Goal: Information Seeking & Learning: Learn about a topic

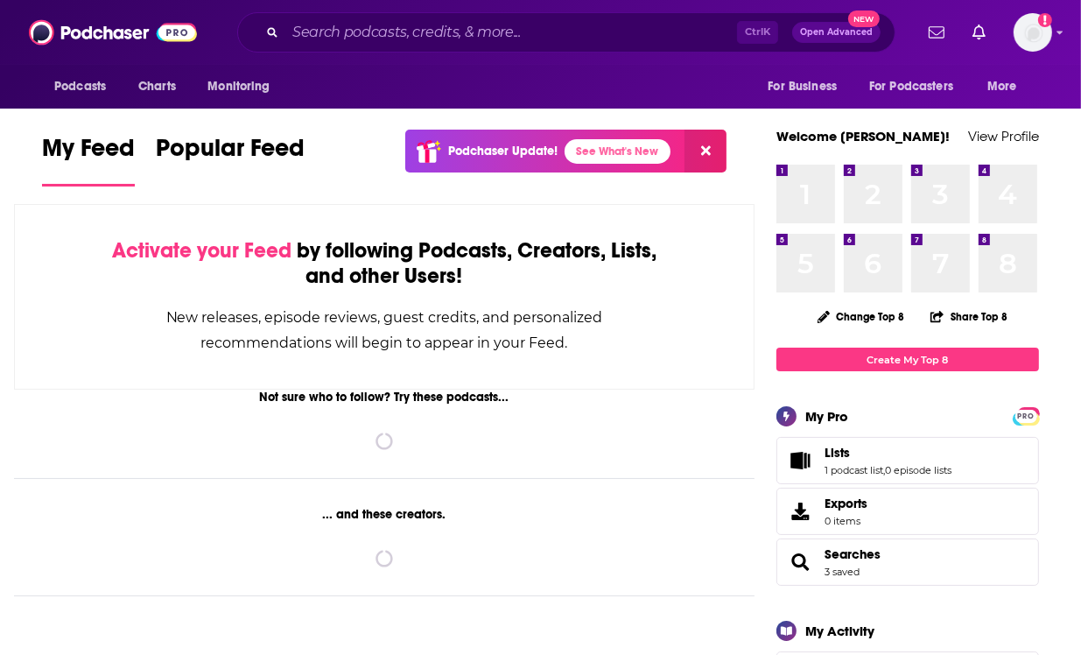
click at [434, 49] on div "Ctrl K Open Advanced New" at bounding box center [566, 32] width 658 height 40
click at [421, 27] on input "Search podcasts, credits, & more..." at bounding box center [511, 32] width 452 height 28
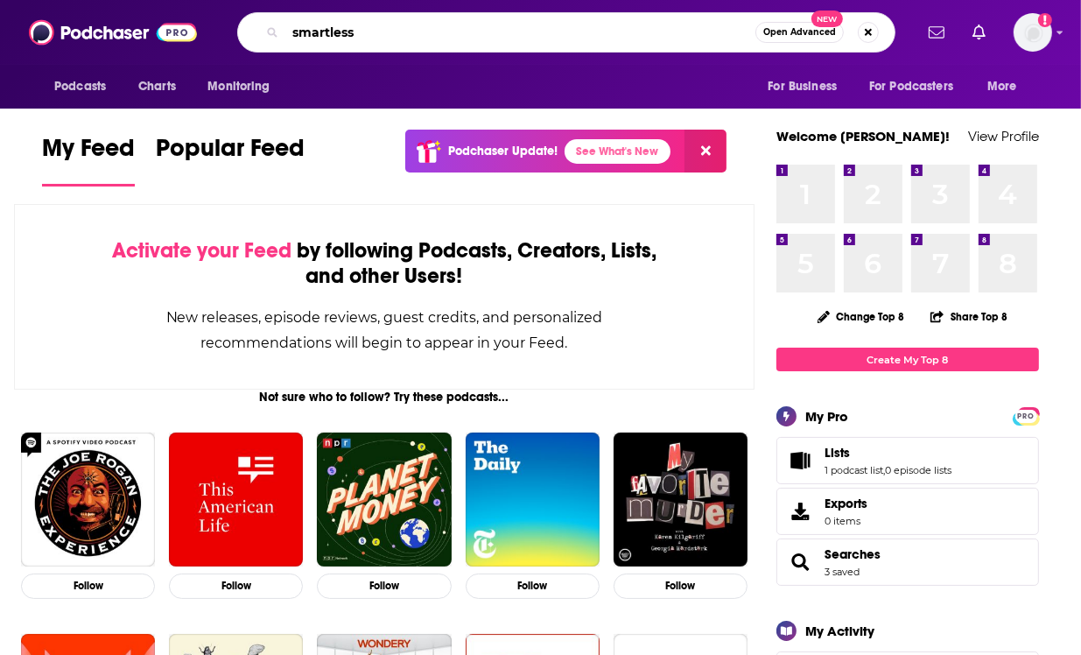
type input "smartless"
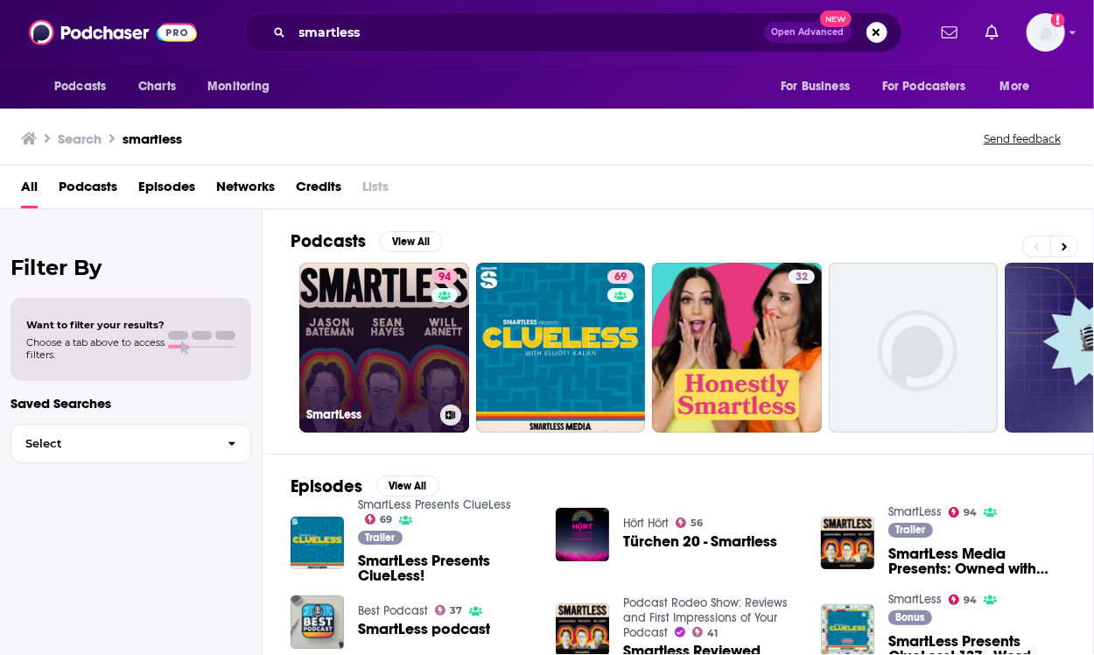
click at [390, 319] on link "94 SmartLess" at bounding box center [384, 348] width 170 height 170
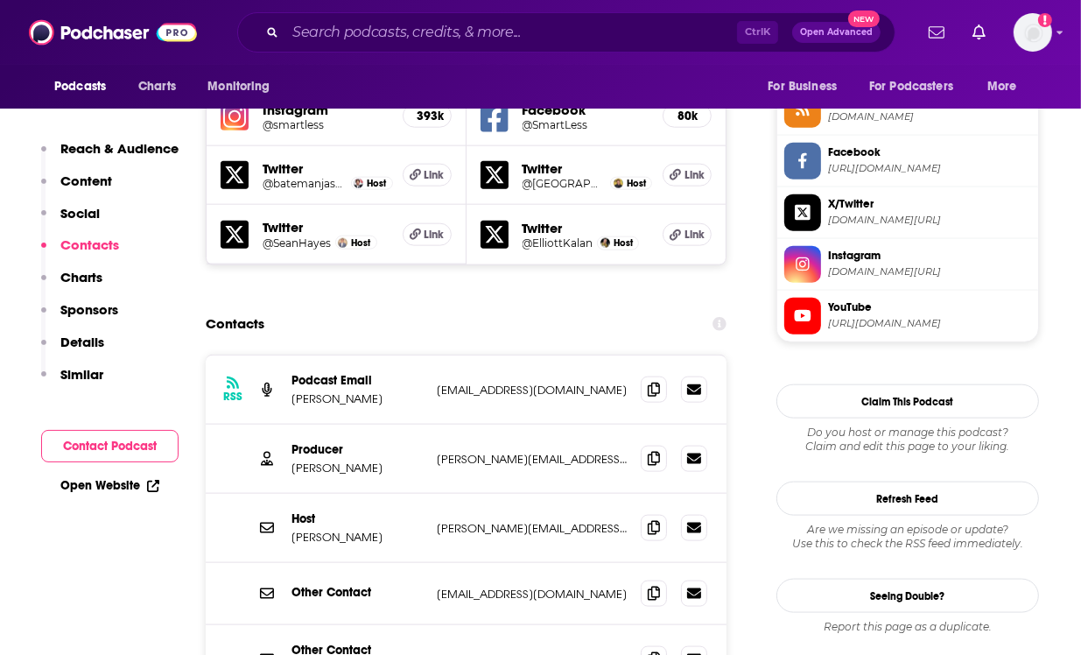
scroll to position [1625, 0]
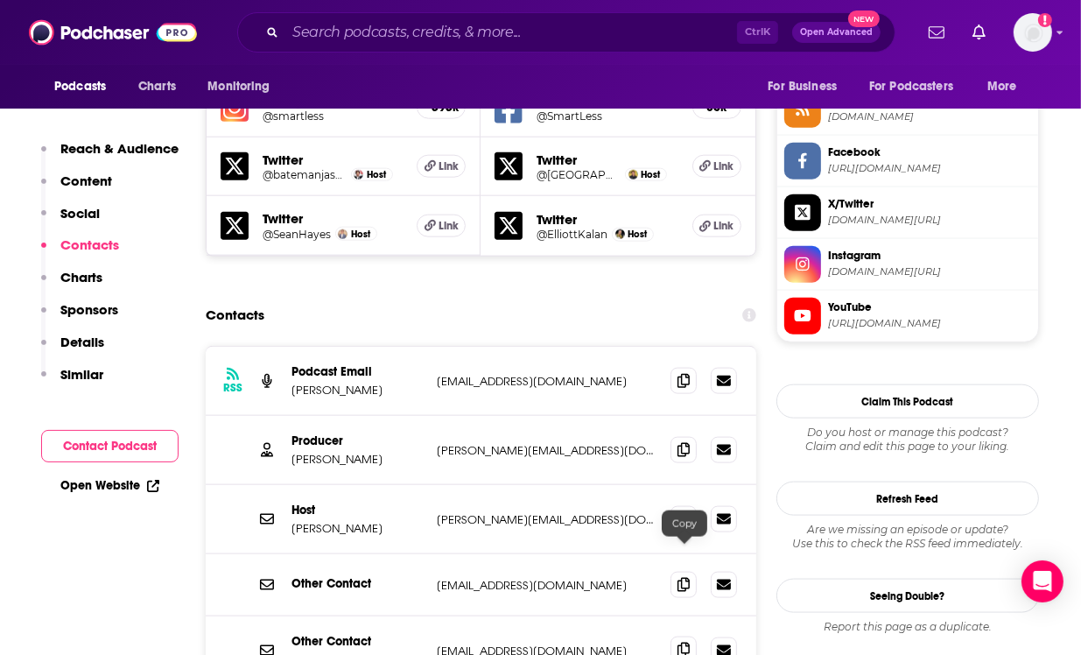
click at [680, 637] on span at bounding box center [684, 650] width 26 height 26
click at [681, 442] on icon at bounding box center [684, 449] width 12 height 14
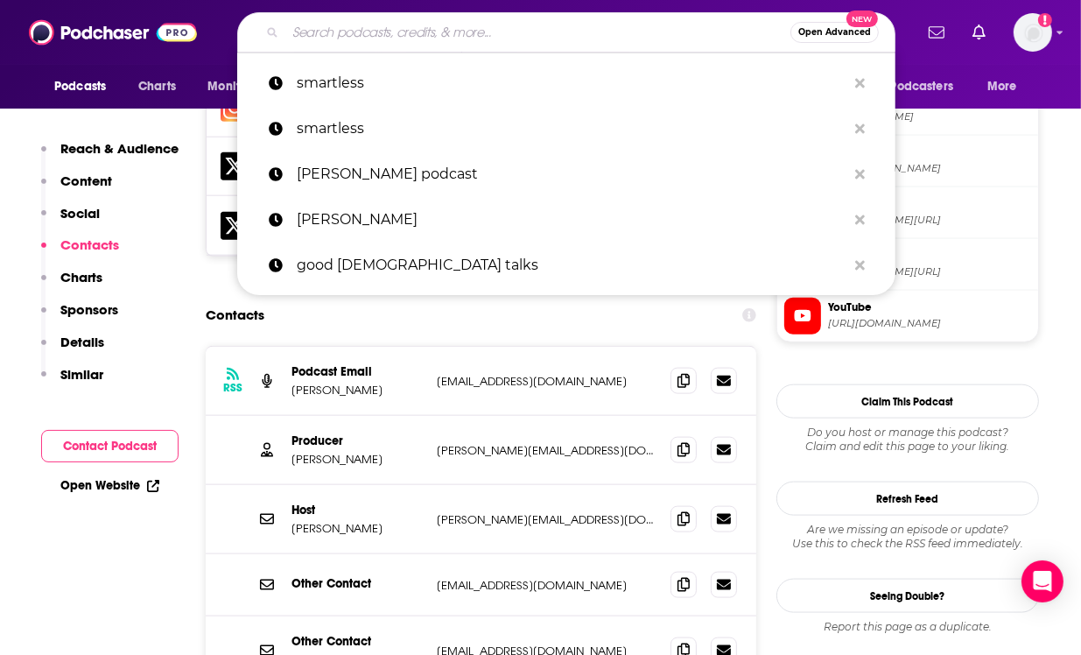
click at [445, 27] on input "Search podcasts, credits, & more..." at bounding box center [537, 32] width 505 height 28
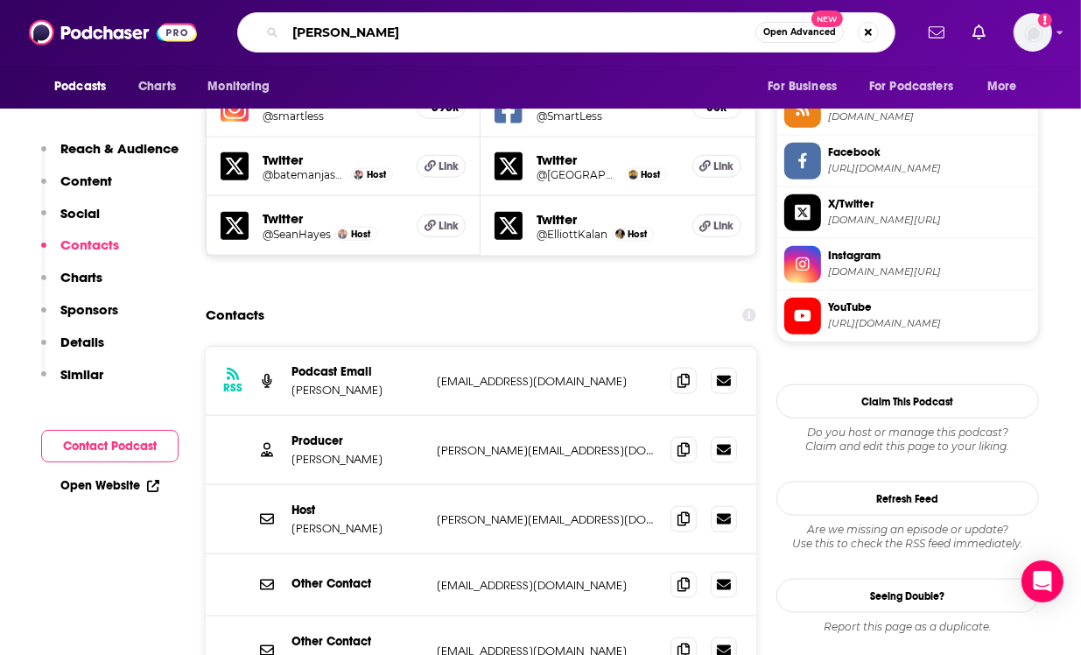
type input "[PERSON_NAME]"
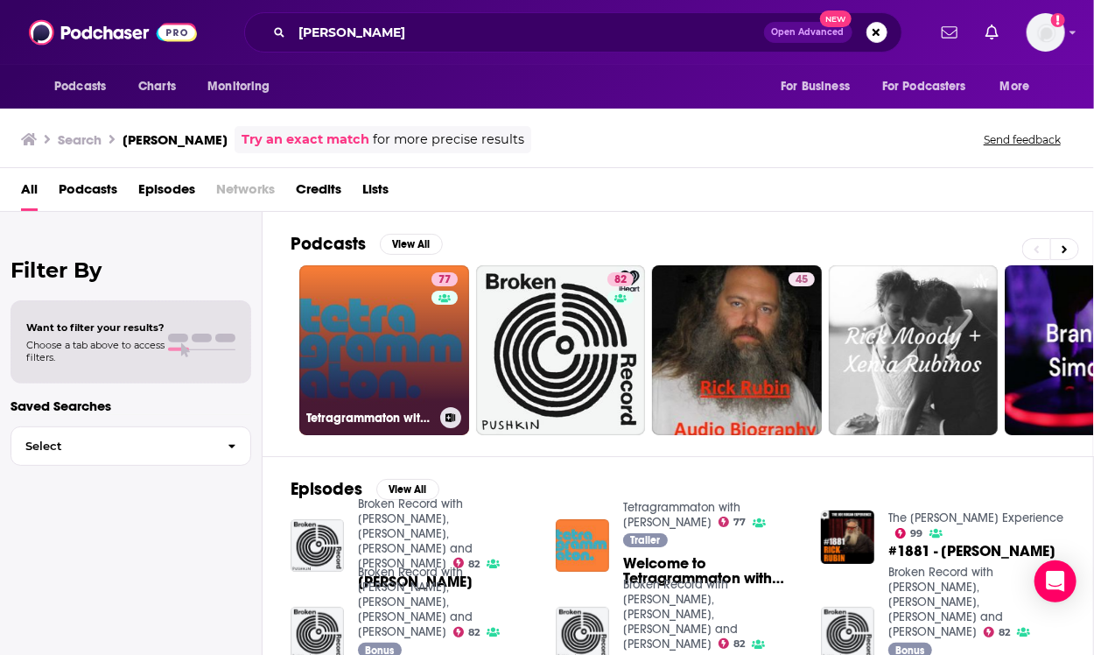
click at [409, 350] on link "77 Tetragrammaton with [PERSON_NAME]" at bounding box center [384, 350] width 170 height 170
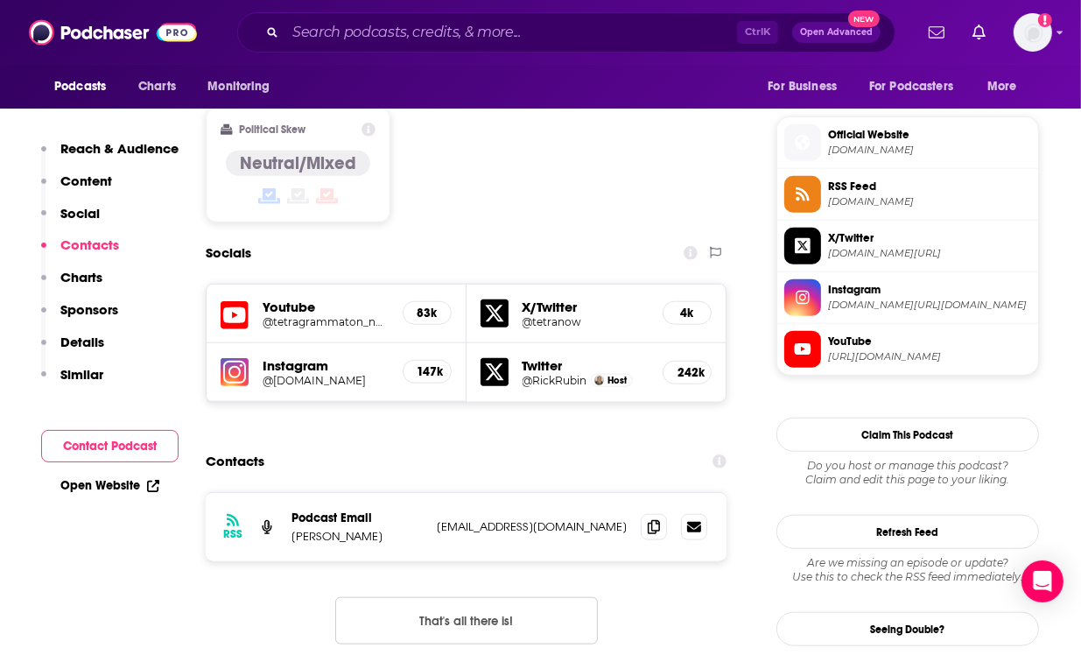
scroll to position [1414, 0]
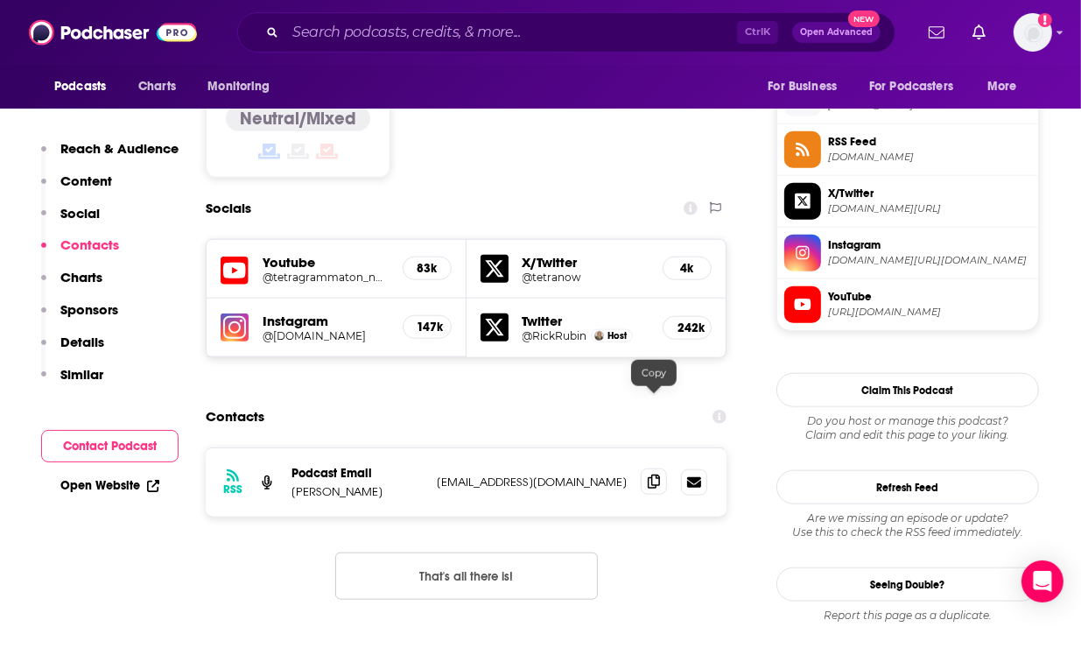
click at [652, 475] on icon at bounding box center [654, 482] width 12 height 14
click at [463, 22] on input "Search podcasts, credits, & more..." at bounding box center [511, 32] width 452 height 28
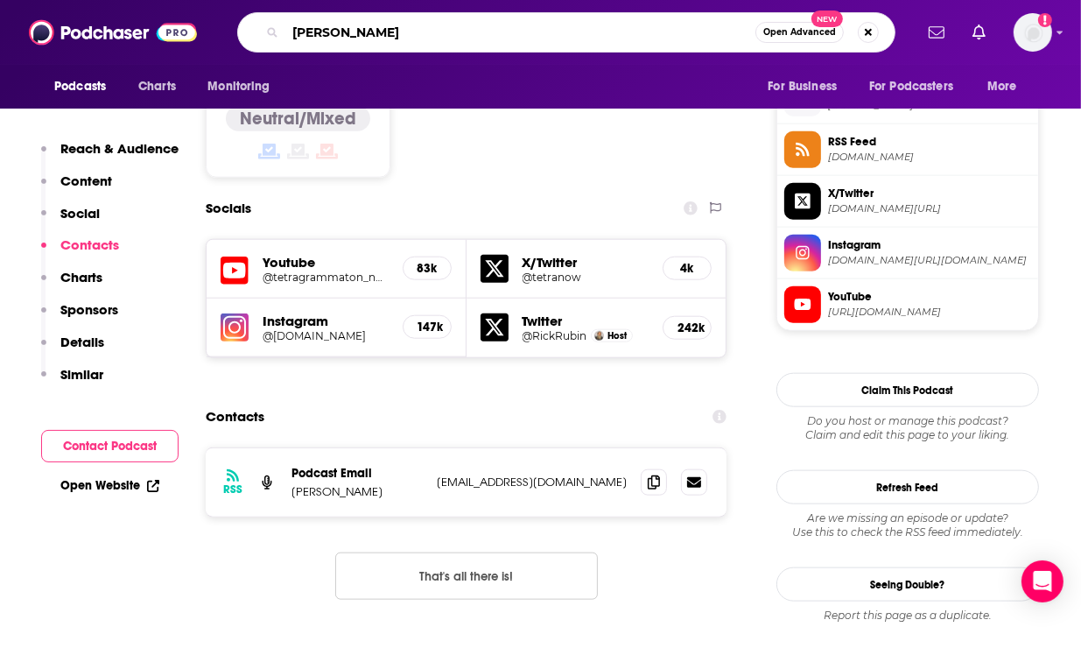
type input "[PERSON_NAME]"
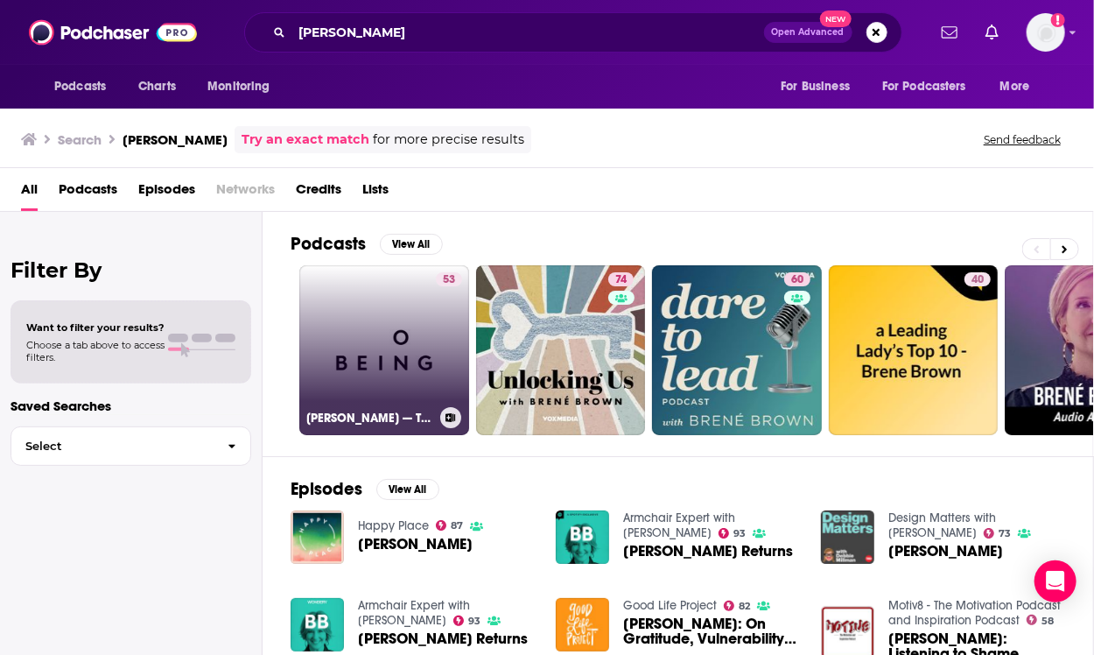
click at [391, 349] on link "53 [PERSON_NAME] — The Courage to Be Vulnerable" at bounding box center [384, 350] width 170 height 170
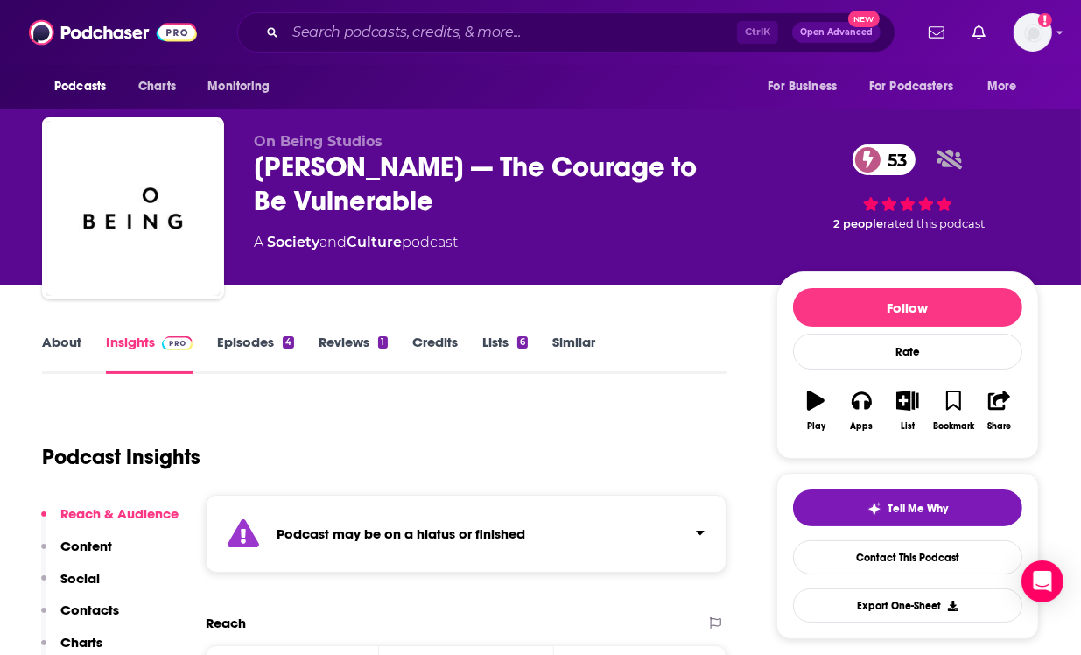
scroll to position [61, 0]
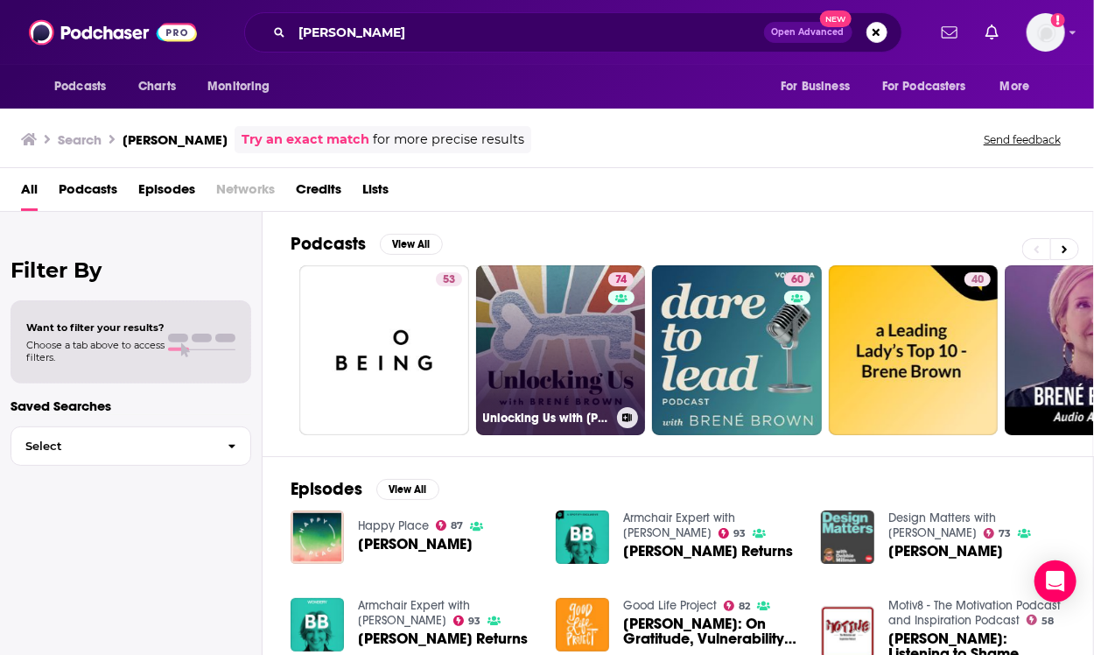
click at [609, 356] on div "74" at bounding box center [624, 339] width 30 height 135
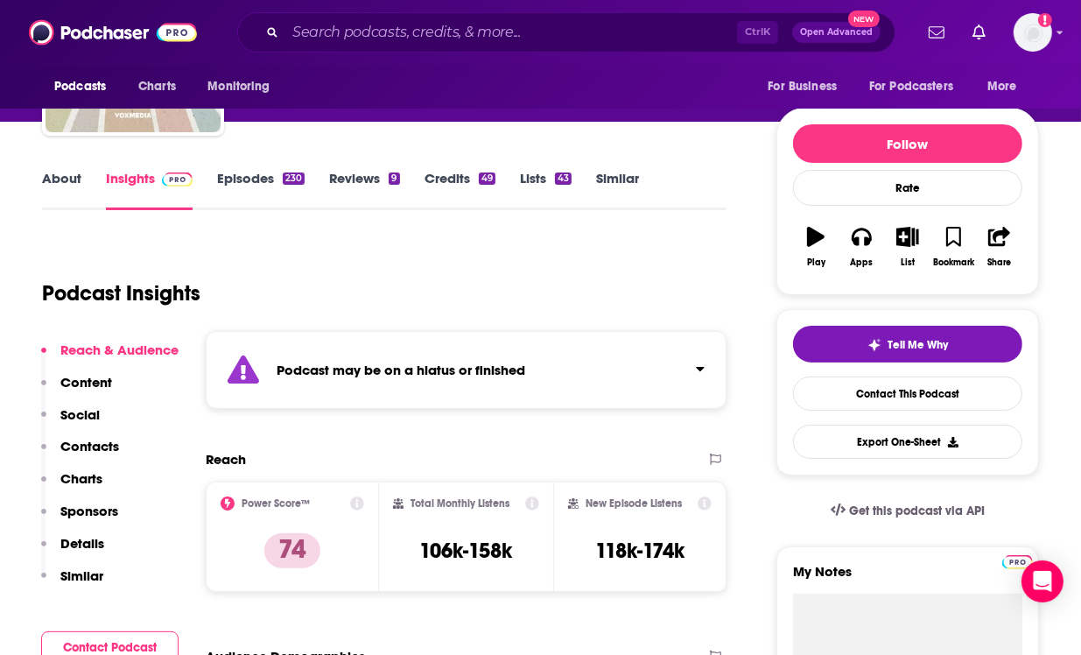
scroll to position [165, 0]
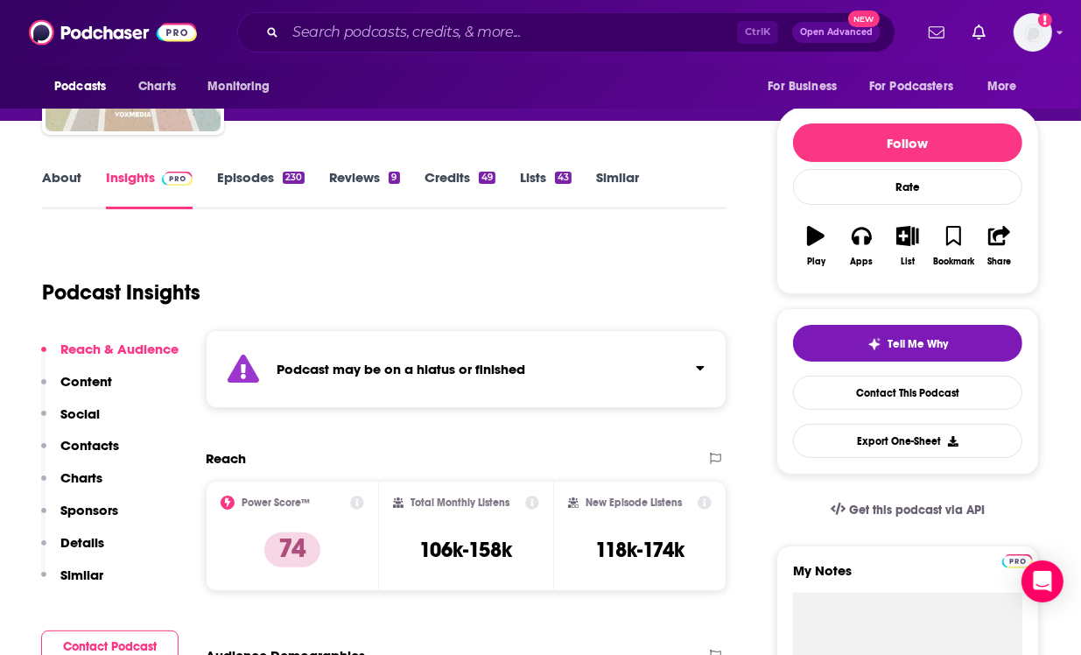
click at [609, 356] on div "Podcast may be on a hiatus or finished" at bounding box center [466, 369] width 521 height 78
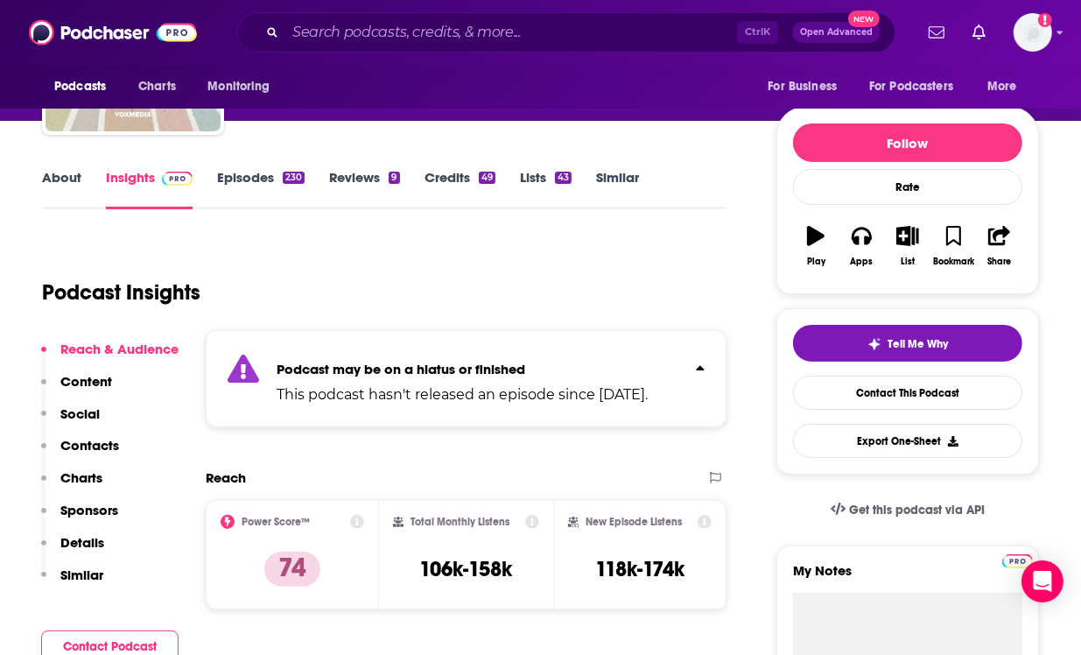
click at [609, 356] on div "Podcast may be on a hiatus or finished This podcast hasn't released an episode …" at bounding box center [462, 378] width 371 height 53
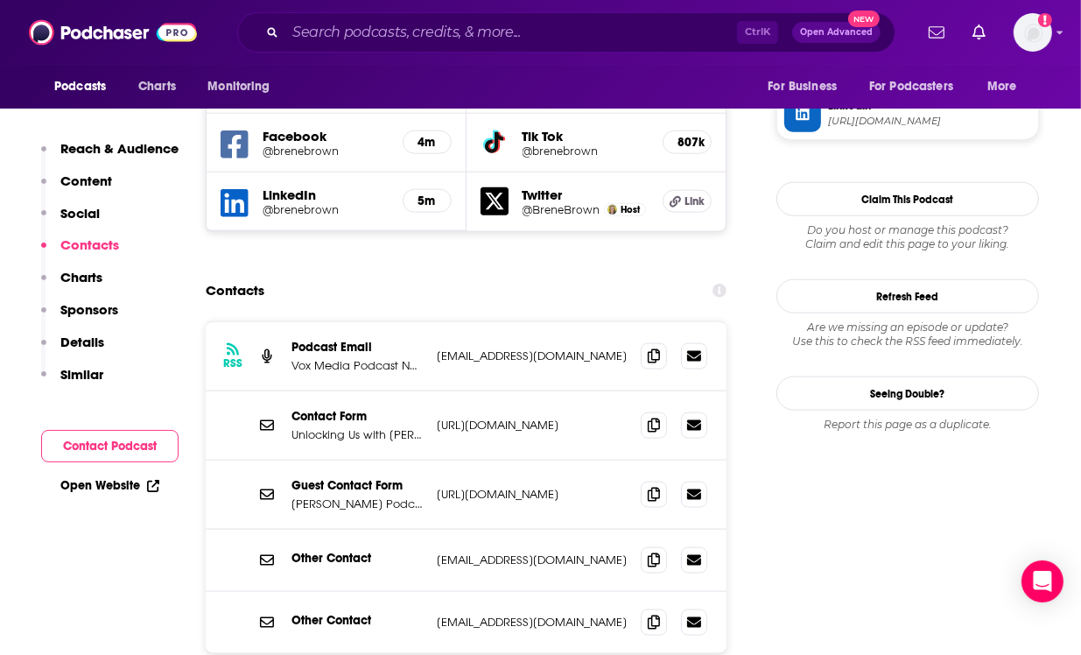
scroll to position [1709, 0]
click at [650, 552] on icon at bounding box center [654, 559] width 12 height 14
click at [431, 42] on input "Search podcasts, credits, & more..." at bounding box center [511, 32] width 452 height 28
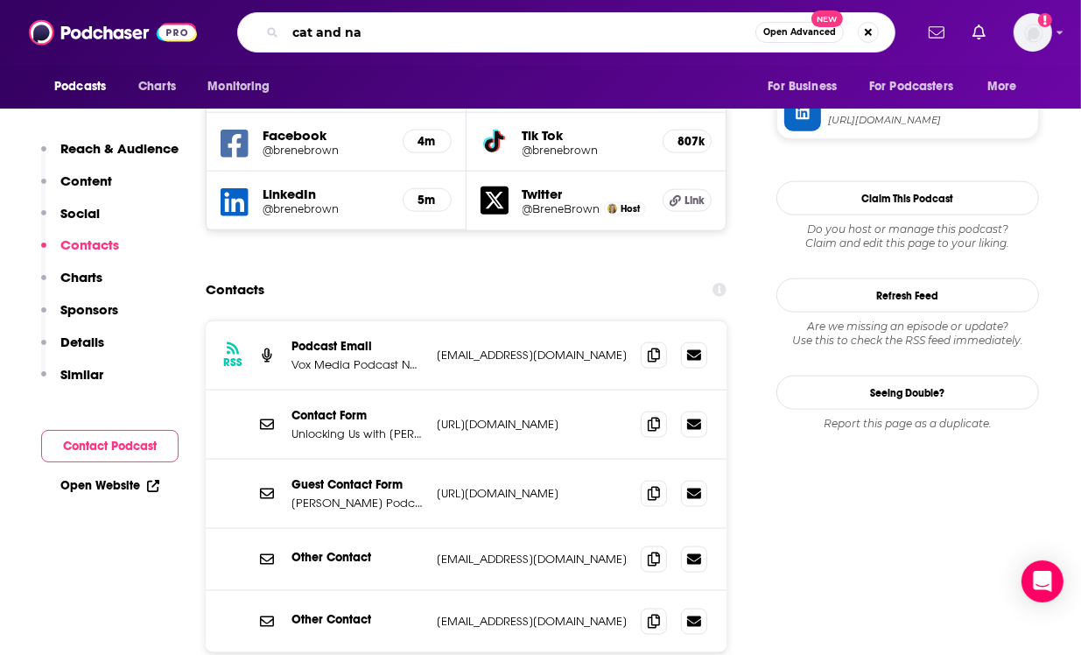
type input "cat and nat"
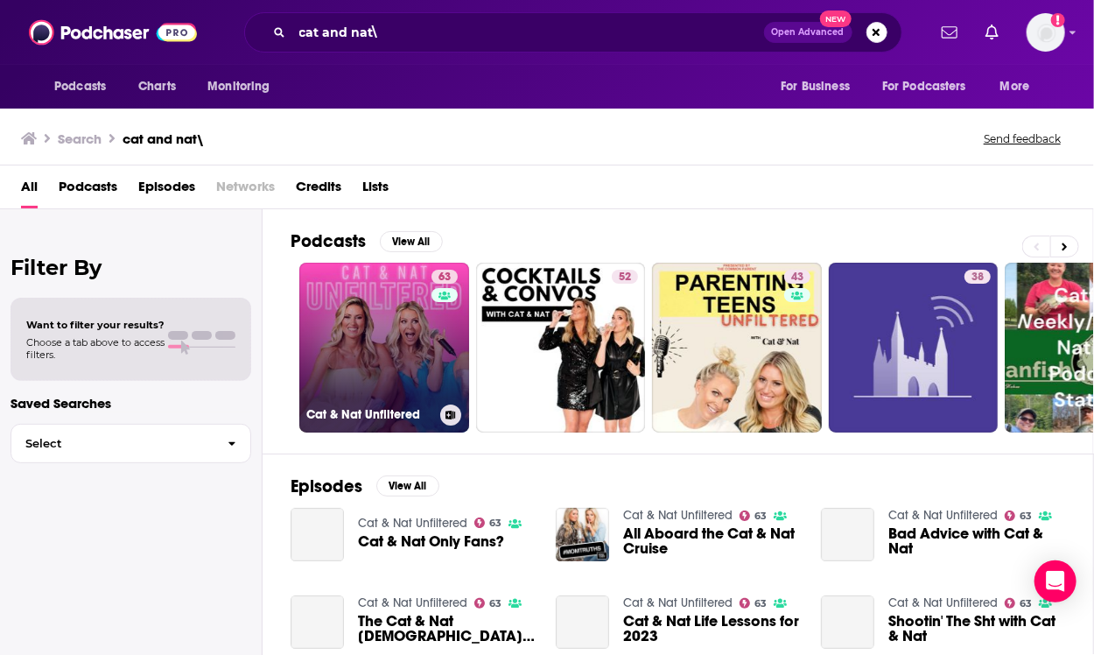
click at [403, 326] on link "63 Cat & Nat Unfiltered" at bounding box center [384, 348] width 170 height 170
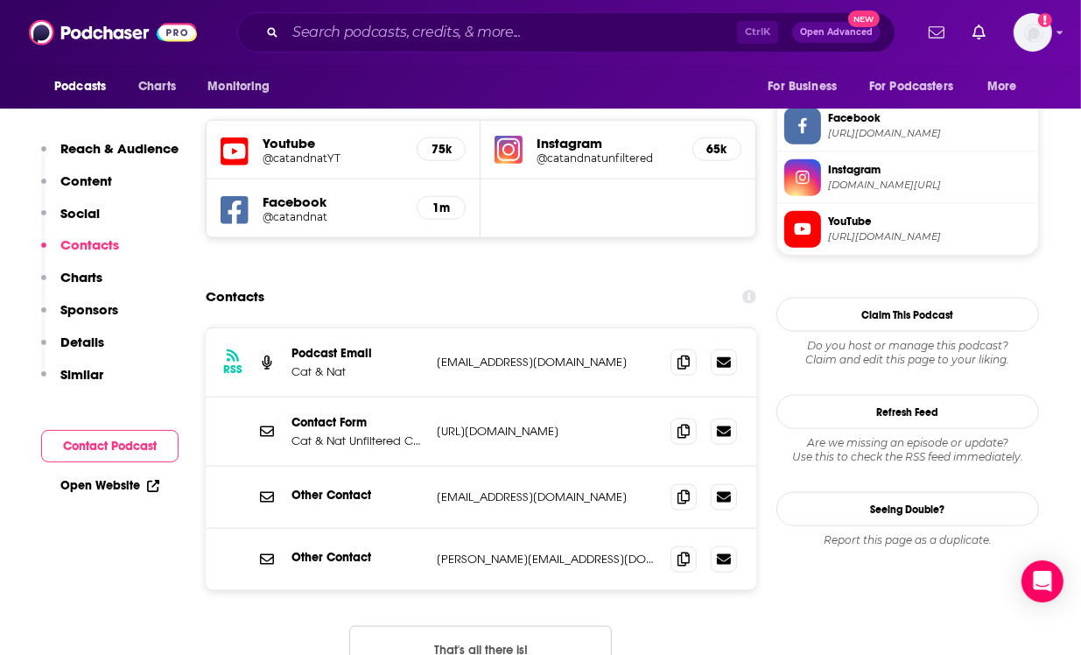
scroll to position [1651, 0]
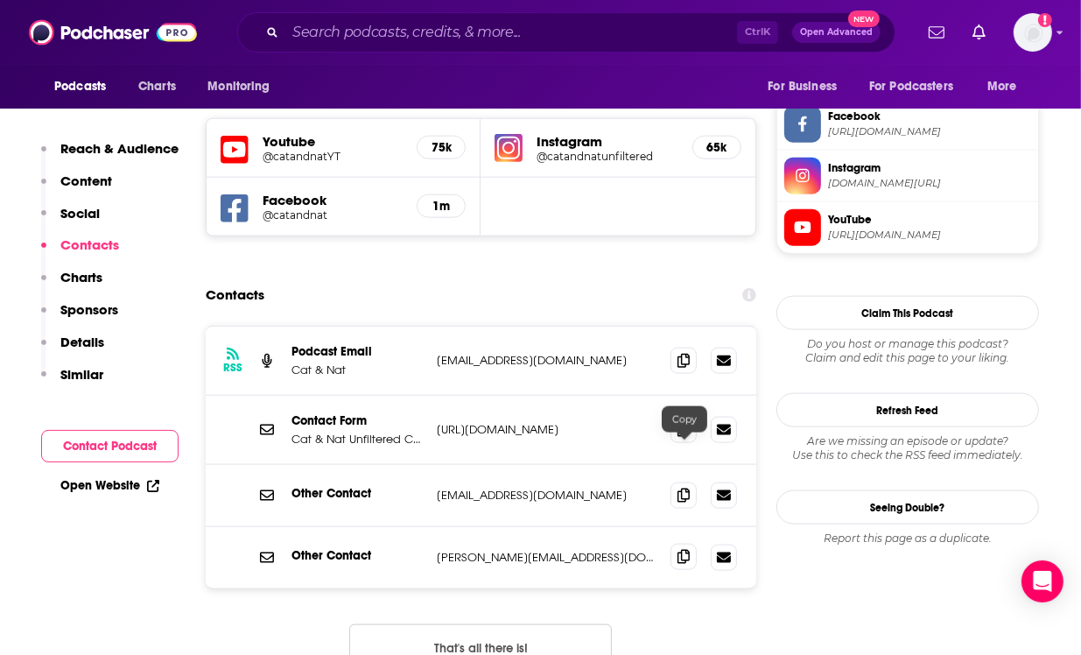
click at [683, 550] on icon at bounding box center [684, 557] width 12 height 14
click at [364, 38] on input "Search podcasts, credits, & more..." at bounding box center [511, 32] width 452 height 28
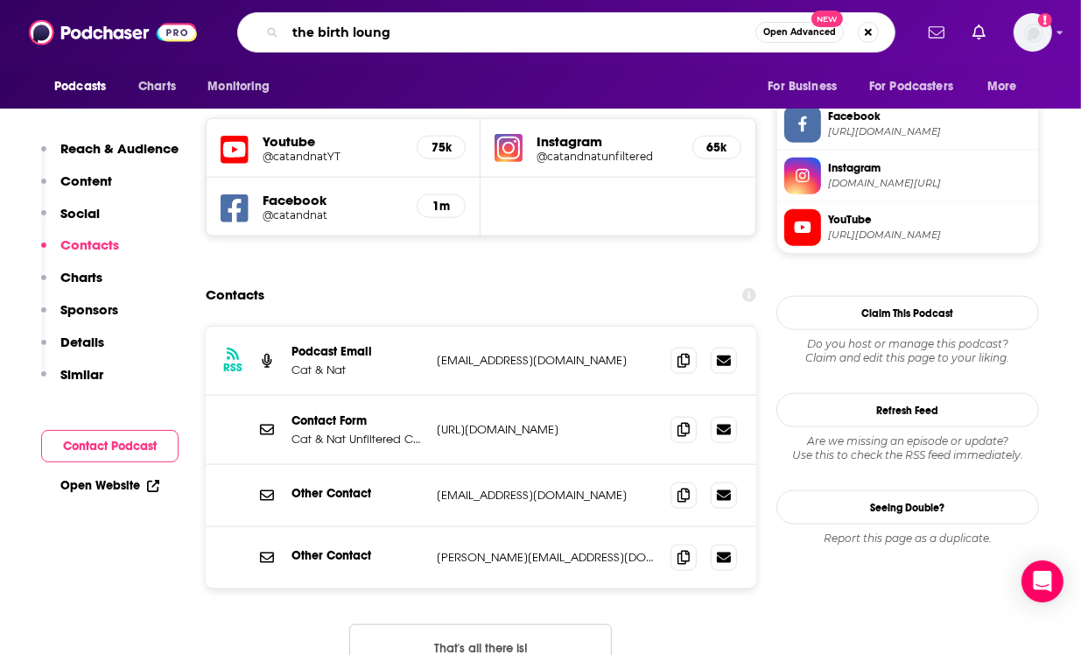
type input "the birth lounge"
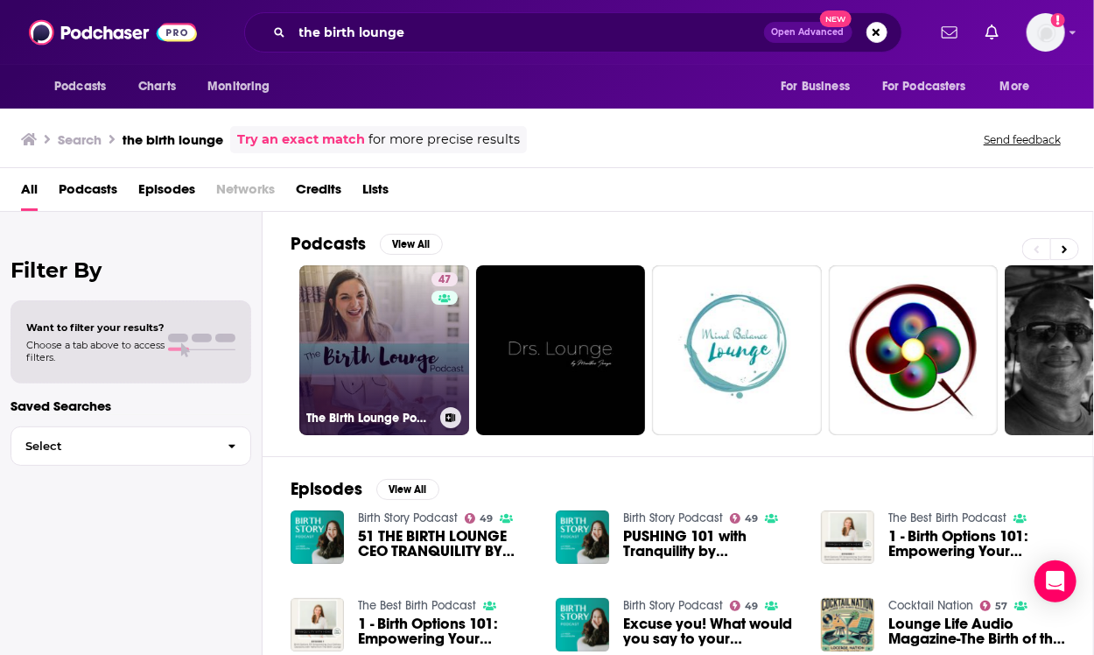
click at [391, 322] on link "47 The Birth Lounge Podcast" at bounding box center [384, 350] width 170 height 170
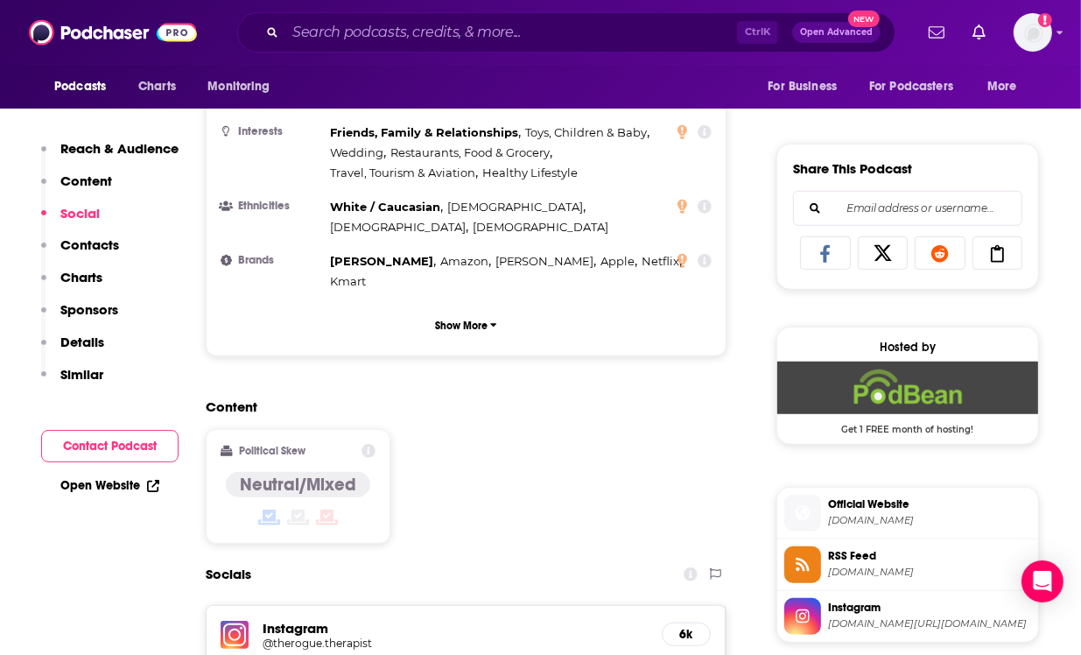
scroll to position [1427, 0]
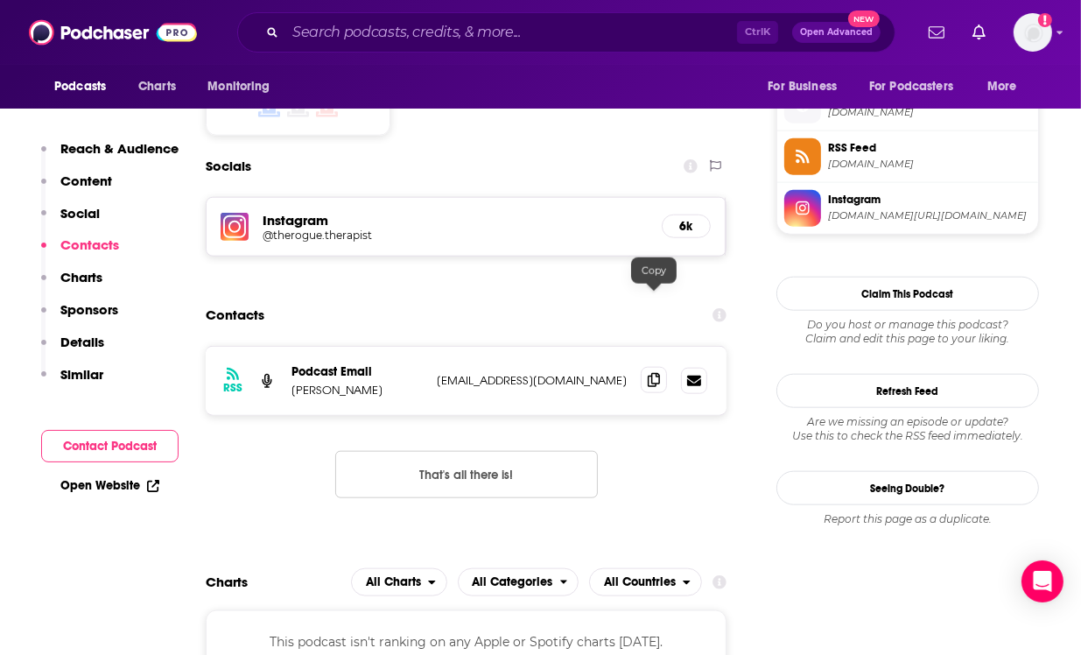
click at [643, 367] on span at bounding box center [654, 380] width 26 height 26
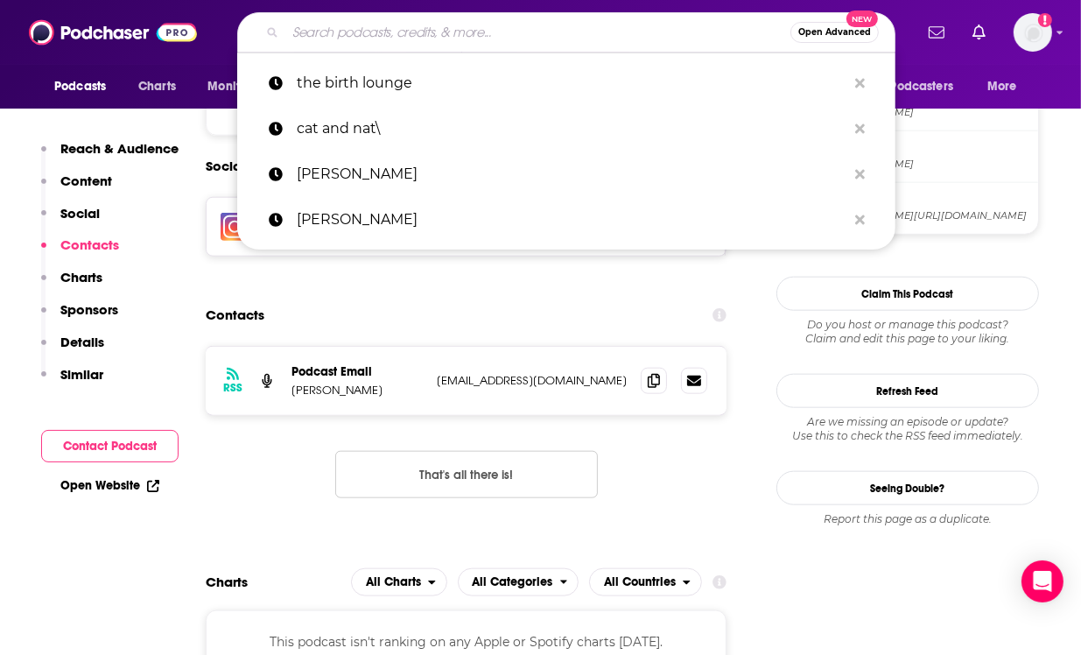
click at [424, 27] on input "Search podcasts, credits, & more..." at bounding box center [537, 32] width 505 height 28
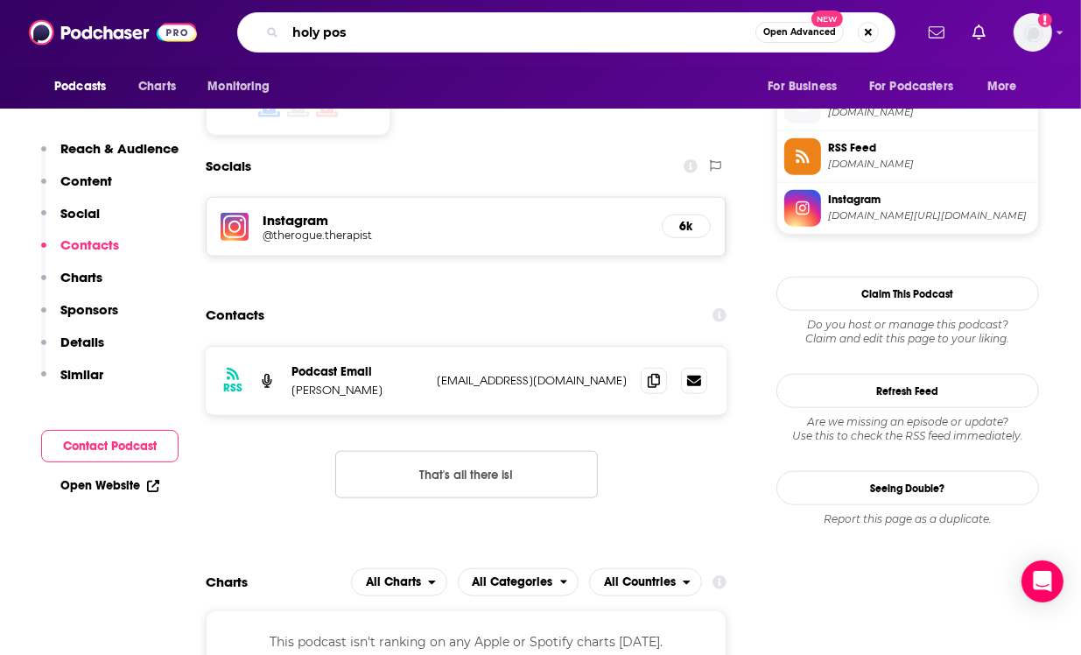
type input "holy post"
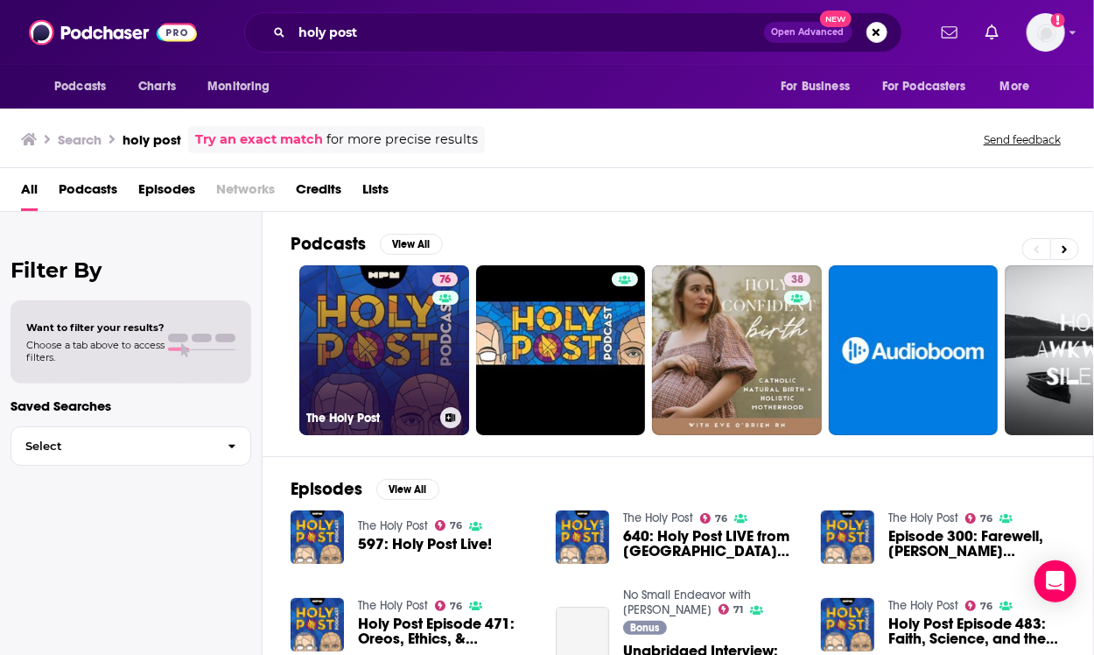
click at [384, 306] on link "76 The Holy Post" at bounding box center [384, 350] width 170 height 170
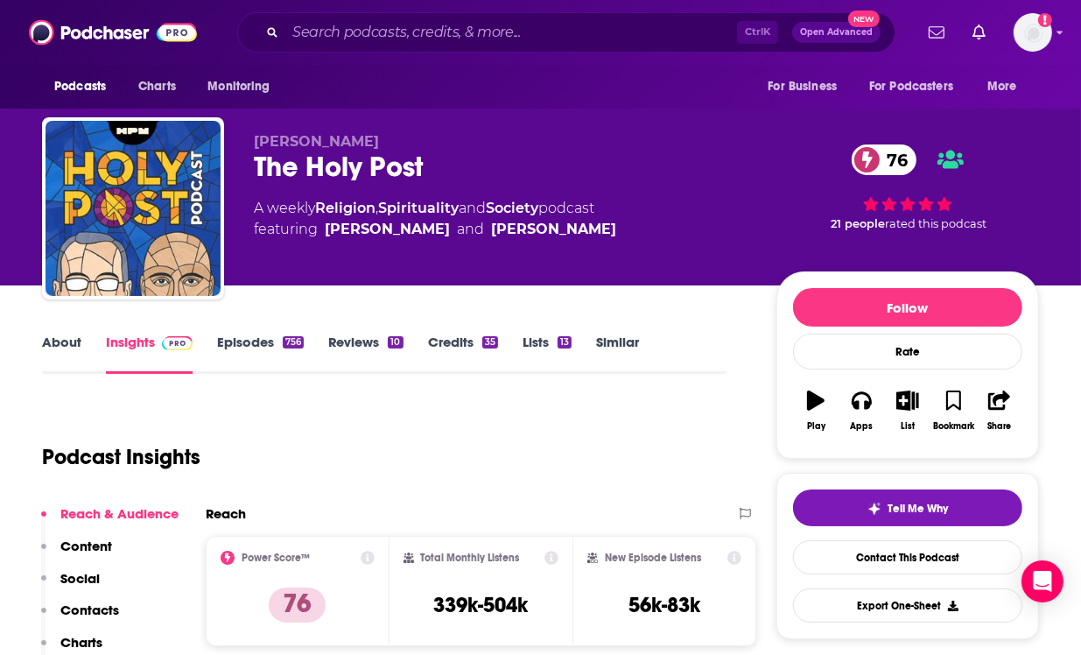
click at [67, 346] on link "About" at bounding box center [61, 354] width 39 height 40
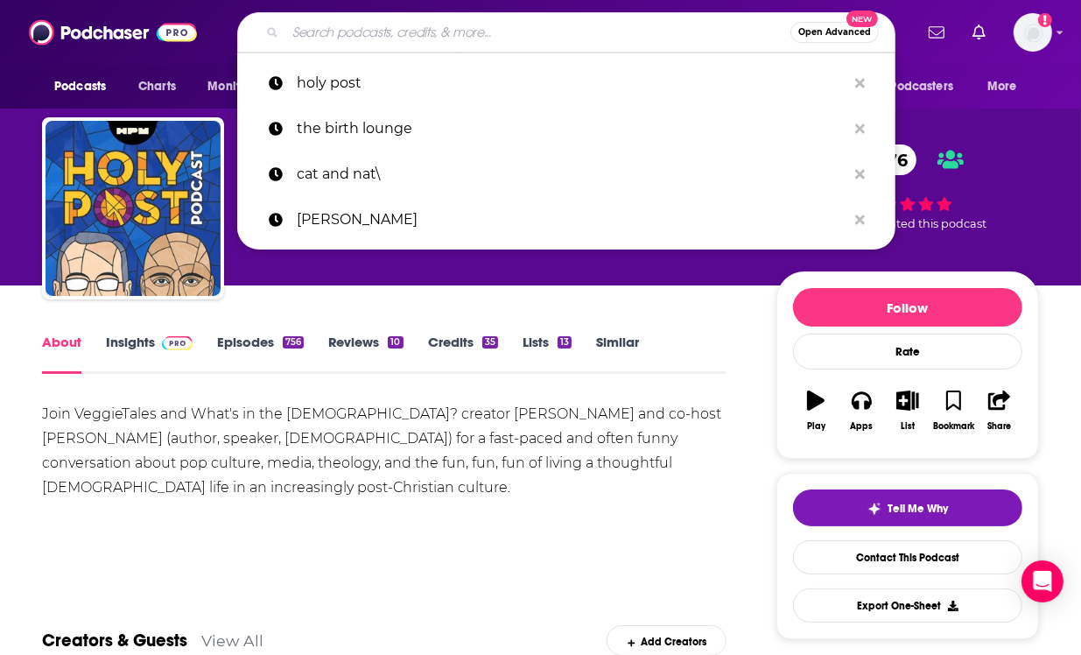
click at [405, 28] on input "Search podcasts, credits, & more..." at bounding box center [537, 32] width 505 height 28
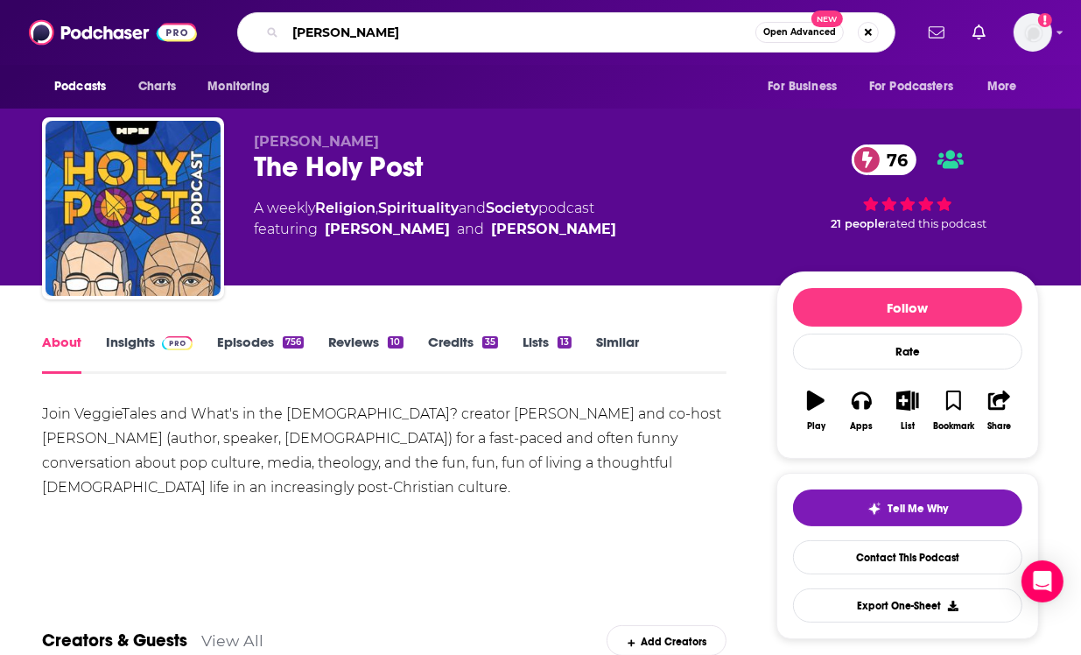
type input "[PERSON_NAME]"
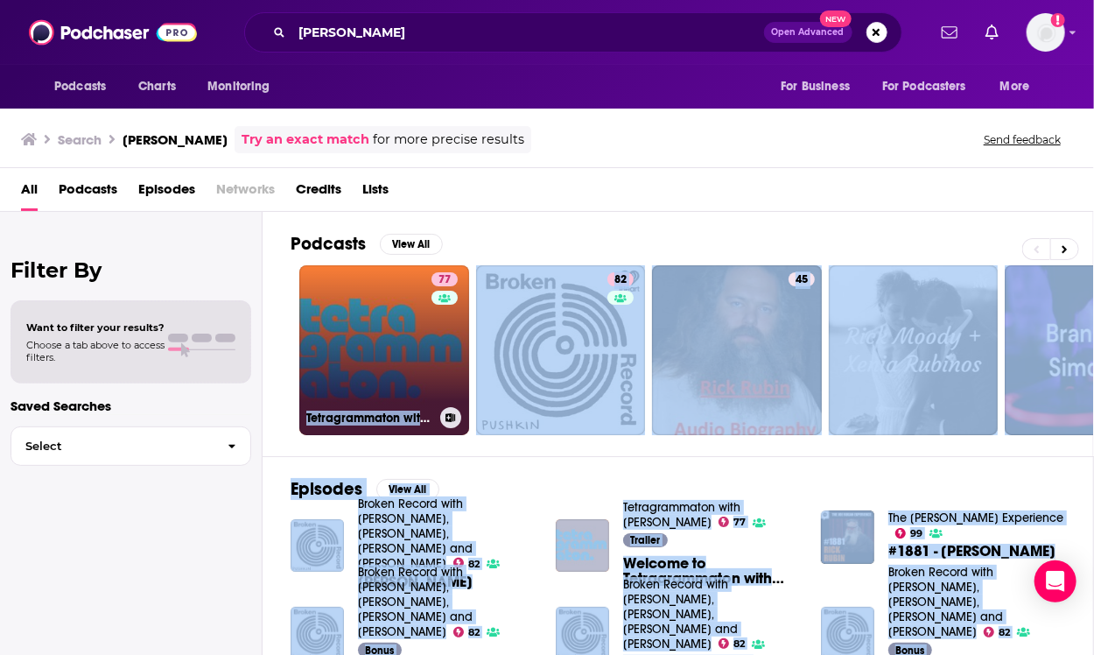
drag, startPoint x: 403, startPoint y: 305, endPoint x: 355, endPoint y: 332, distance: 54.5
click at [355, 332] on link "77 Tetragrammaton with [PERSON_NAME]" at bounding box center [384, 350] width 170 height 170
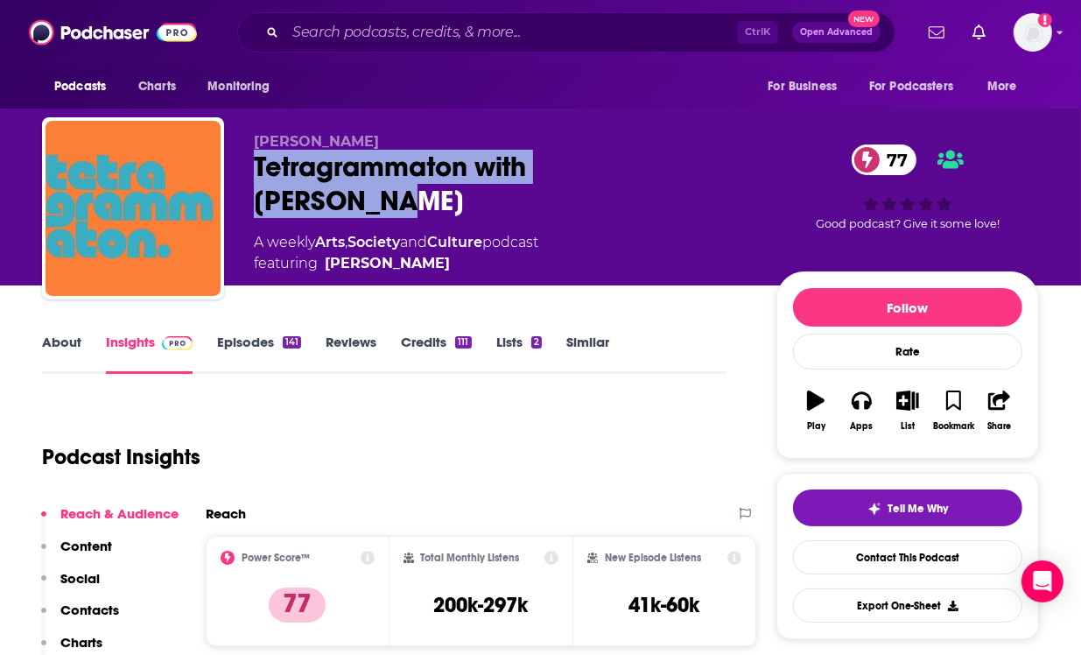
drag, startPoint x: 252, startPoint y: 171, endPoint x: 664, endPoint y: 161, distance: 411.6
click at [664, 161] on div "[PERSON_NAME] Tetragrammaton with [PERSON_NAME] 77 A weekly Arts , Society and …" at bounding box center [540, 211] width 997 height 189
copy h2 "Tetragrammaton with [PERSON_NAME]"
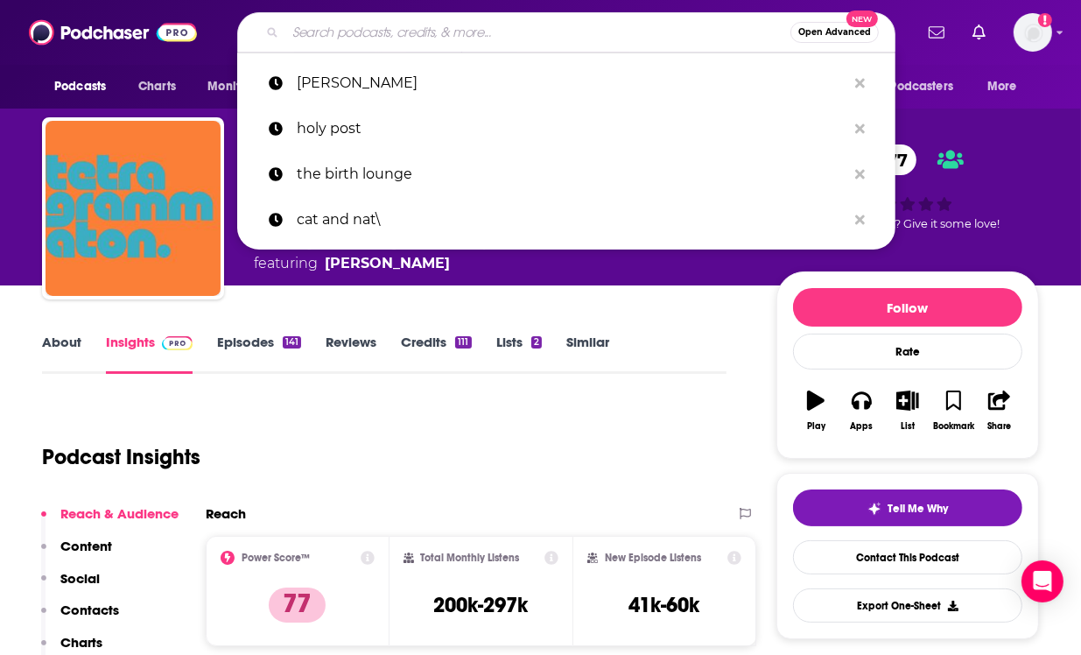
click at [430, 34] on input "Search podcasts, credits, & more..." at bounding box center [537, 32] width 505 height 28
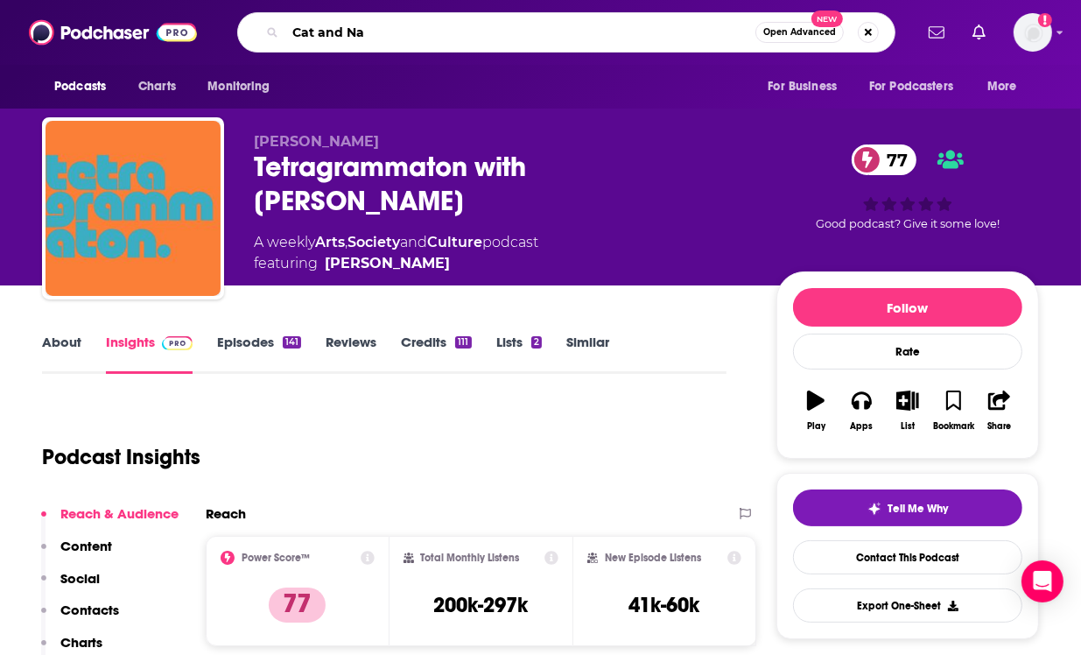
type input "Cat and Nat"
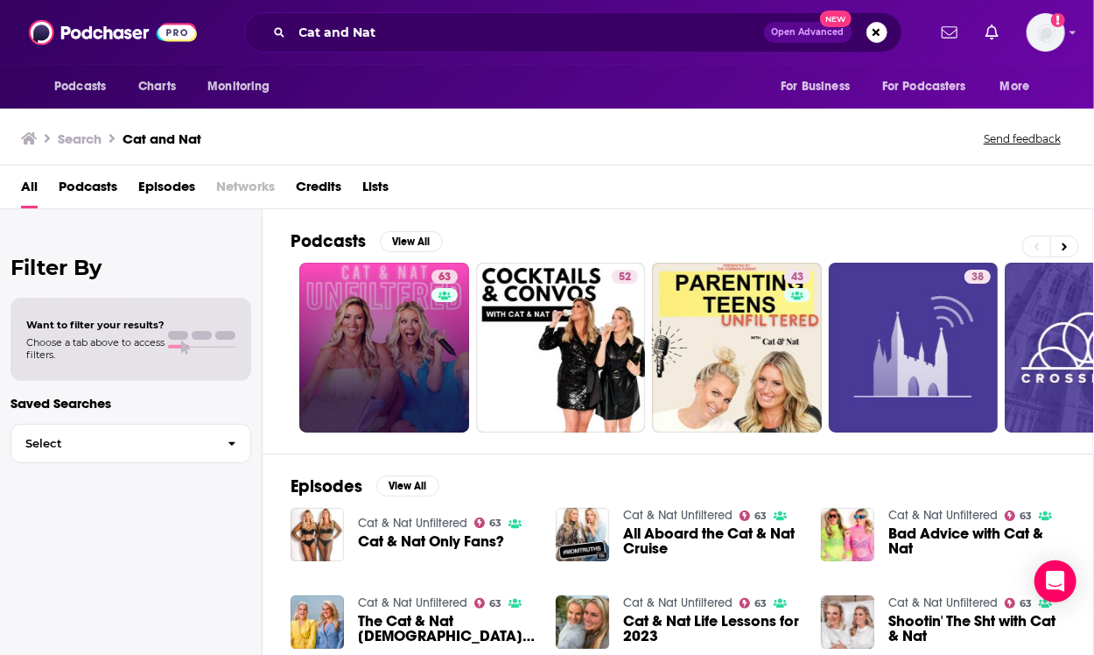
click at [403, 313] on link "63" at bounding box center [384, 348] width 170 height 170
